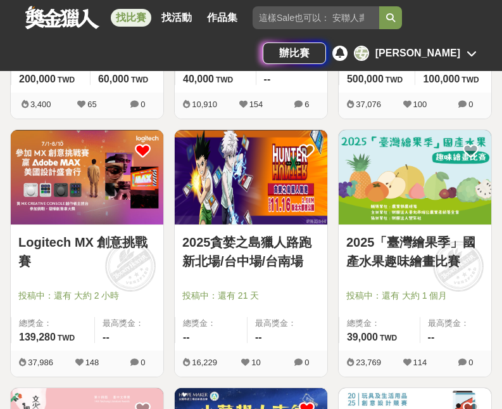
scroll to position [608, 0]
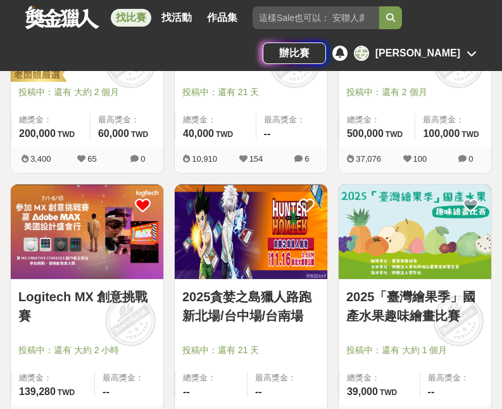
click at [453, 67] on div "辦比賽 安 安潔" at bounding box center [370, 52] width 214 height 35
click at [460, 55] on div "[PERSON_NAME]" at bounding box center [418, 53] width 85 height 15
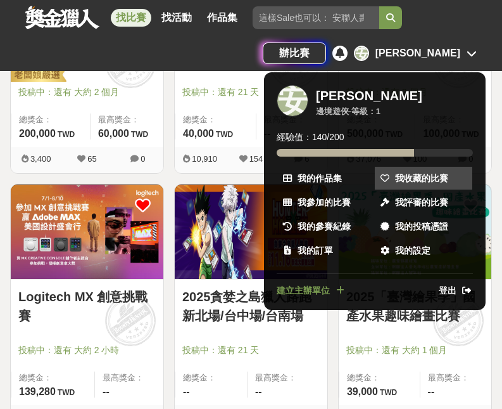
click at [410, 179] on span "我收藏的比賽" at bounding box center [421, 178] width 53 height 13
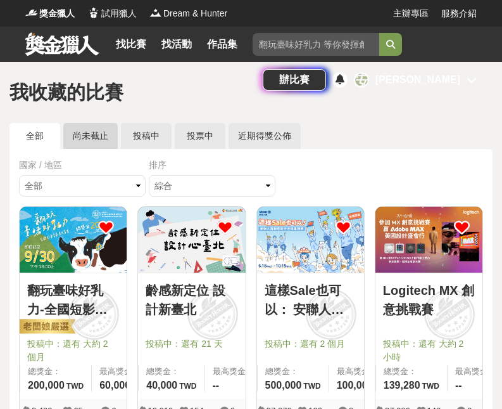
click at [98, 137] on link "尚未截止" at bounding box center [90, 136] width 54 height 26
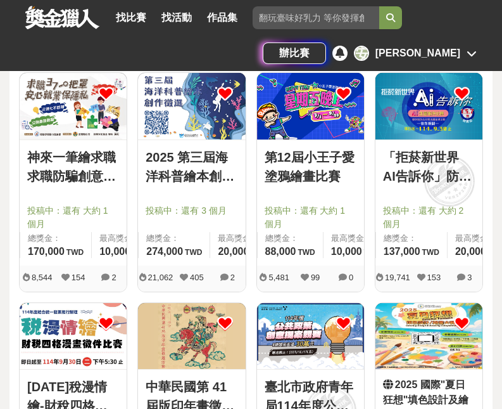
scroll to position [816, 0]
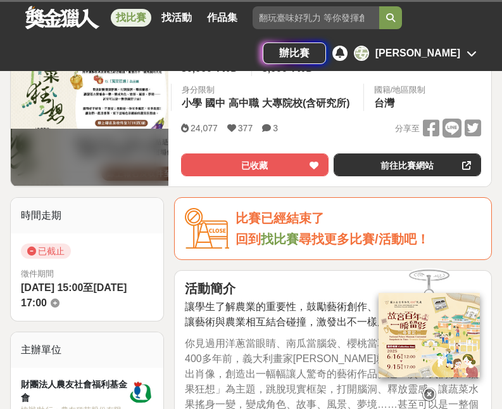
scroll to position [105, 0]
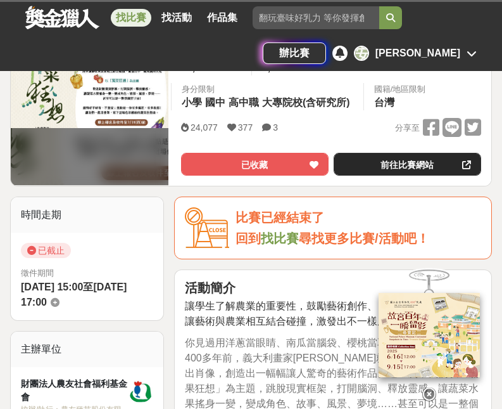
click at [356, 160] on link "前往比賽網站" at bounding box center [408, 164] width 148 height 23
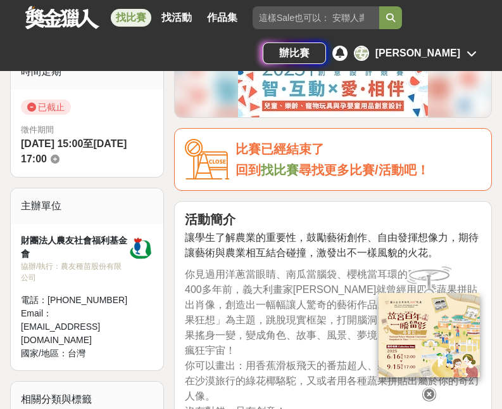
scroll to position [367, 0]
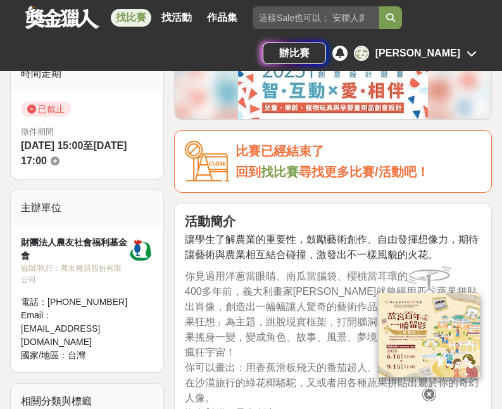
click at [75, 245] on div "財團法人農友社會福利基金會" at bounding box center [74, 249] width 107 height 27
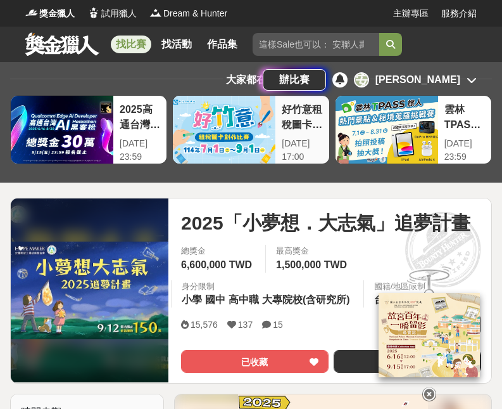
scroll to position [13, 0]
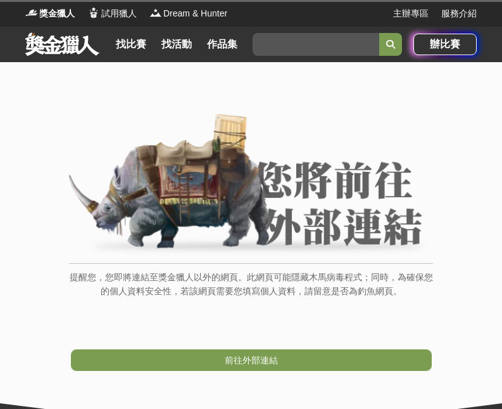
click at [282, 360] on link "前往外部連結" at bounding box center [251, 360] width 361 height 22
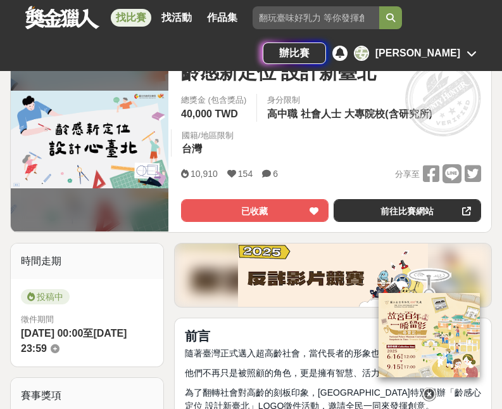
scroll to position [103, 0]
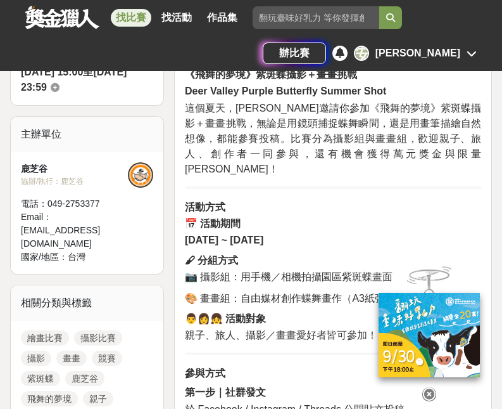
scroll to position [440, 0]
